Goal: Information Seeking & Learning: Learn about a topic

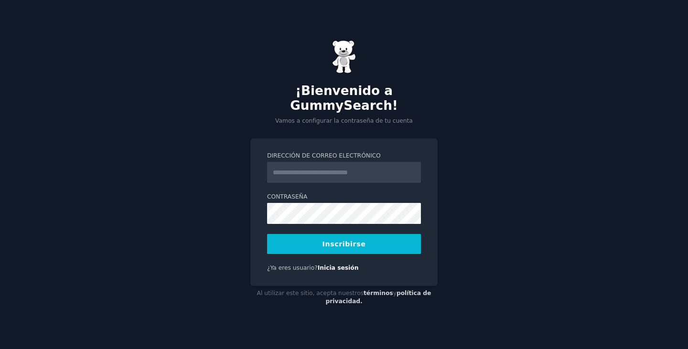
click at [277, 172] on input "Dirección de correo electrónico" at bounding box center [344, 172] width 154 height 21
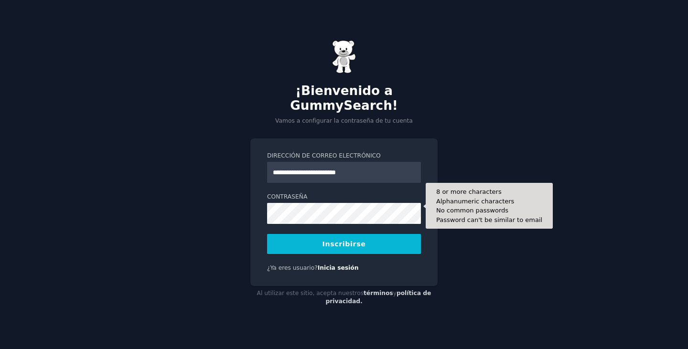
type input "**********"
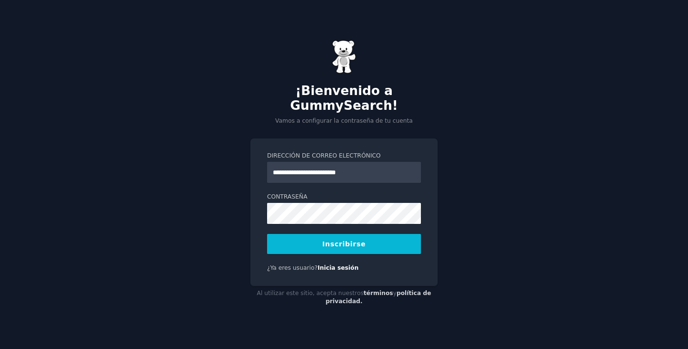
click at [356, 240] on font "Inscribirse" at bounding box center [344, 244] width 43 height 8
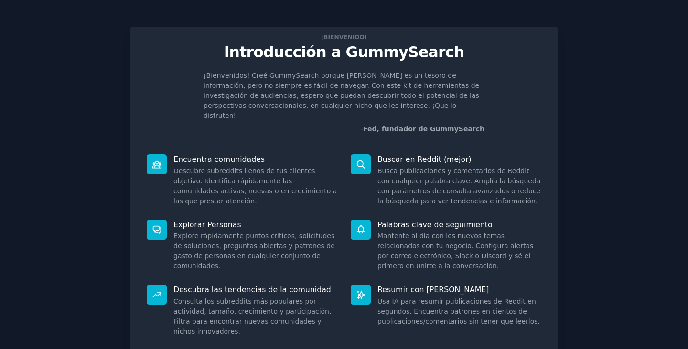
click at [601, 119] on div "¡Bienvenido! Introducción a GummySearch ¡Bienvenidos! Creé GummySearch porque […" at bounding box center [343, 212] width 661 height 398
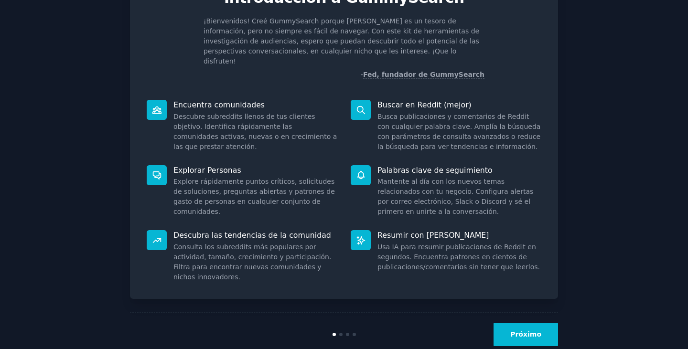
scroll to position [55, 0]
click at [521, 325] on button "Próximo" at bounding box center [526, 334] width 65 height 23
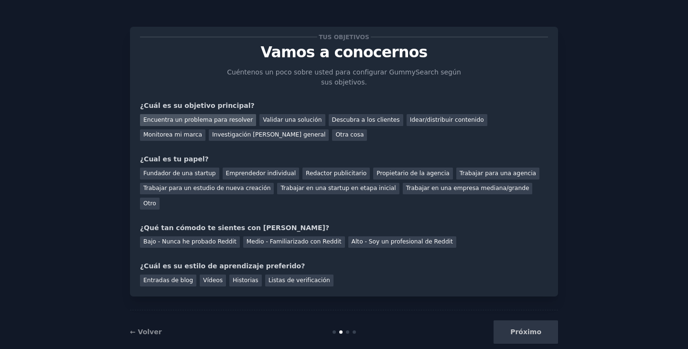
click at [166, 117] on font "Encuentra un problema para resolver" at bounding box center [197, 120] width 109 height 7
click at [231, 173] on font "Emprendedor individual" at bounding box center [261, 173] width 70 height 7
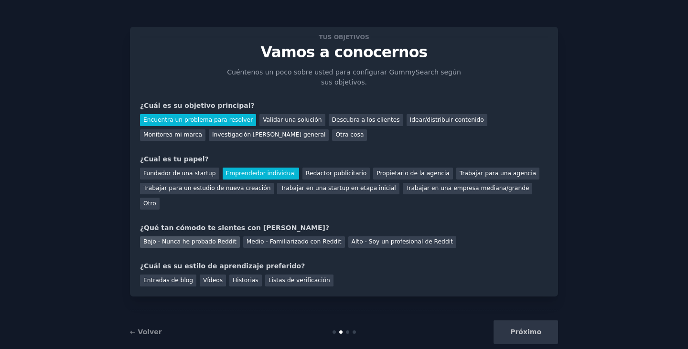
click at [216, 238] on font "Bajo - Nunca he probado Reddit" at bounding box center [189, 241] width 93 height 7
click at [215, 275] on div "Vídeos" at bounding box center [213, 281] width 26 height 12
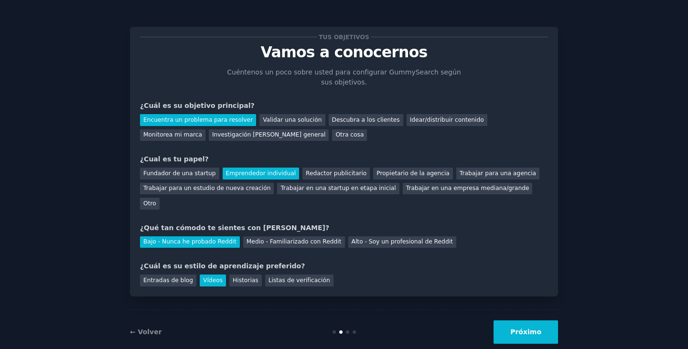
click at [501, 321] on div "Próximo" at bounding box center [486, 332] width 143 height 23
click at [503, 321] on button "Próximo" at bounding box center [526, 332] width 65 height 23
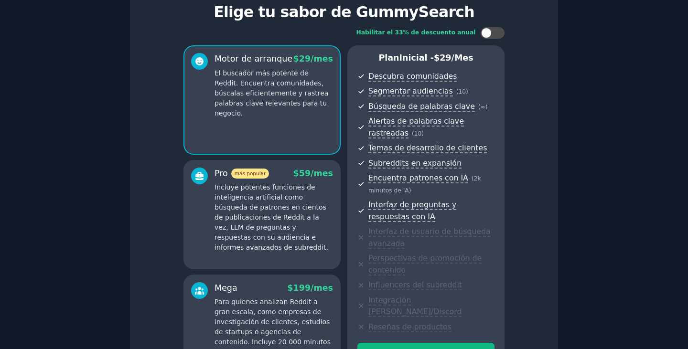
scroll to position [143, 0]
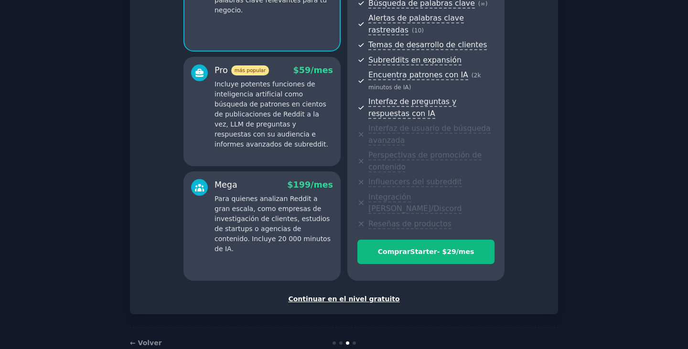
click at [365, 295] on font "Continuar en el nivel gratuito" at bounding box center [343, 299] width 111 height 8
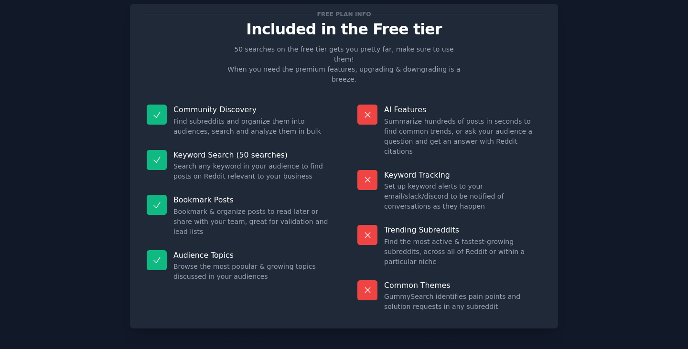
scroll to position [53, 0]
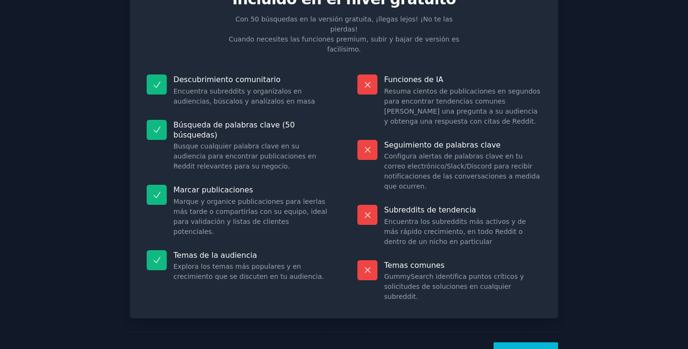
click at [530, 343] on button "¡Vamos!" at bounding box center [526, 354] width 65 height 23
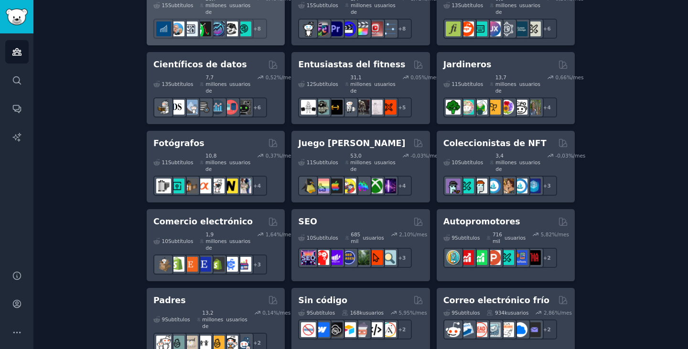
scroll to position [526, 0]
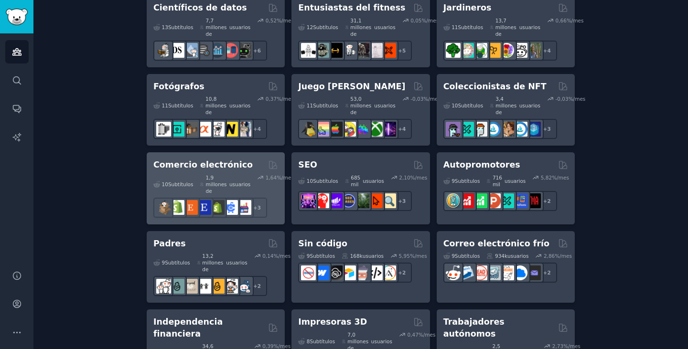
click at [199, 160] on font "Comercio electrónico" at bounding box center [202, 165] width 99 height 10
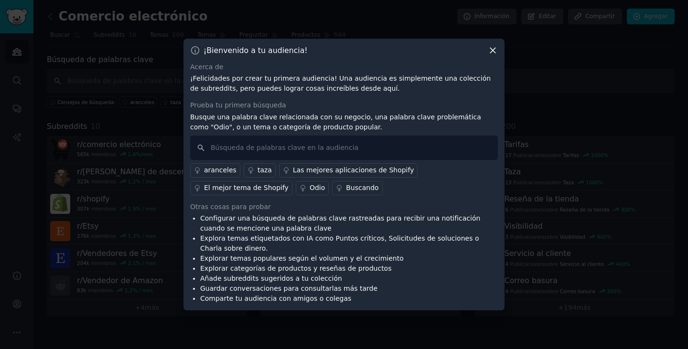
click at [289, 184] on font "El mejor tema de Shopify" at bounding box center [246, 188] width 85 height 8
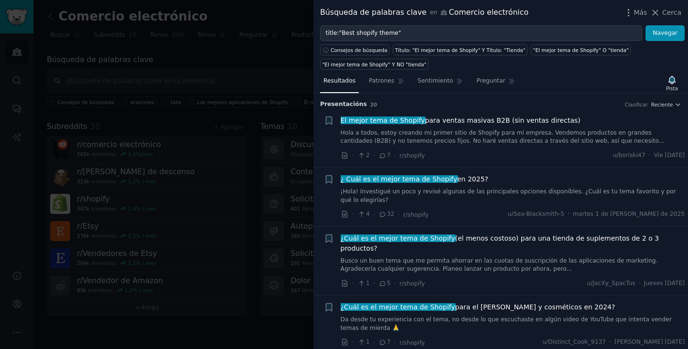
click at [382, 212] on icon at bounding box center [382, 214] width 5 height 4
click at [390, 211] on font "32" at bounding box center [391, 214] width 8 height 7
click at [391, 184] on span "¿ Cuál es el mejor tema de Shopify en 2025?" at bounding box center [415, 179] width 148 height 10
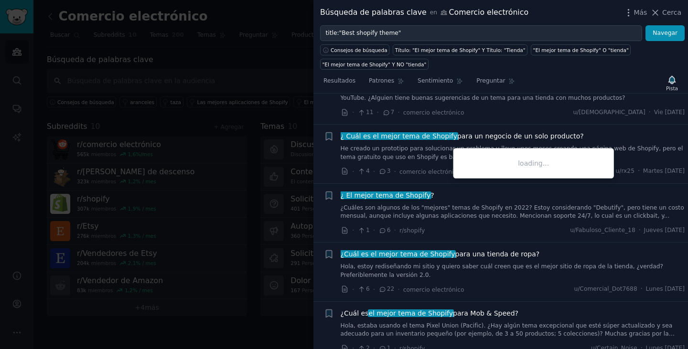
scroll to position [504, 0]
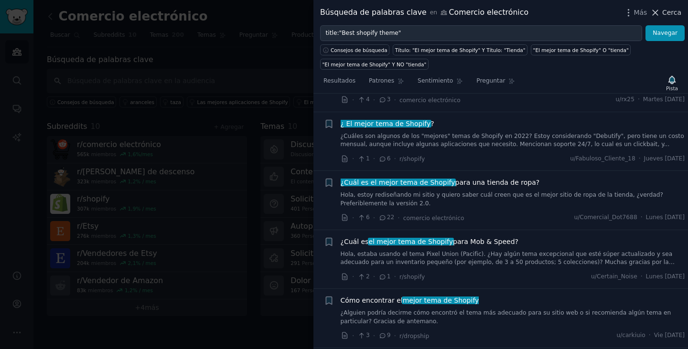
click at [660, 13] on icon at bounding box center [655, 13] width 10 height 10
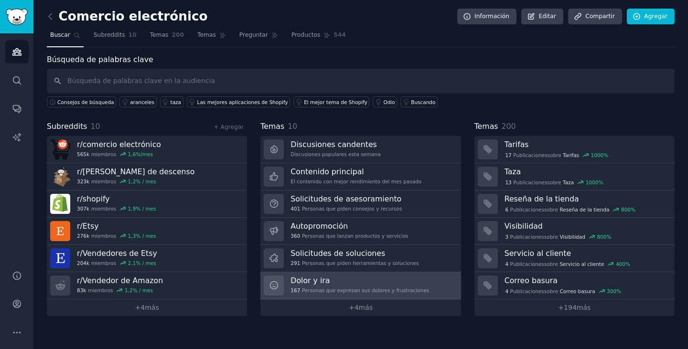
click at [339, 280] on h3 "Dolor y ira" at bounding box center [360, 281] width 139 height 10
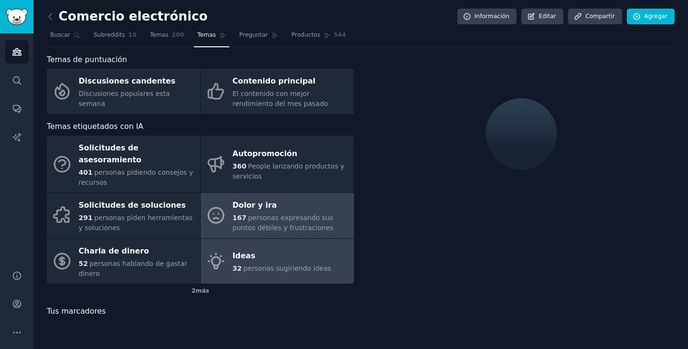
click at [301, 249] on div "Ideas" at bounding box center [282, 256] width 99 height 15
